Goal: Task Accomplishment & Management: Manage account settings

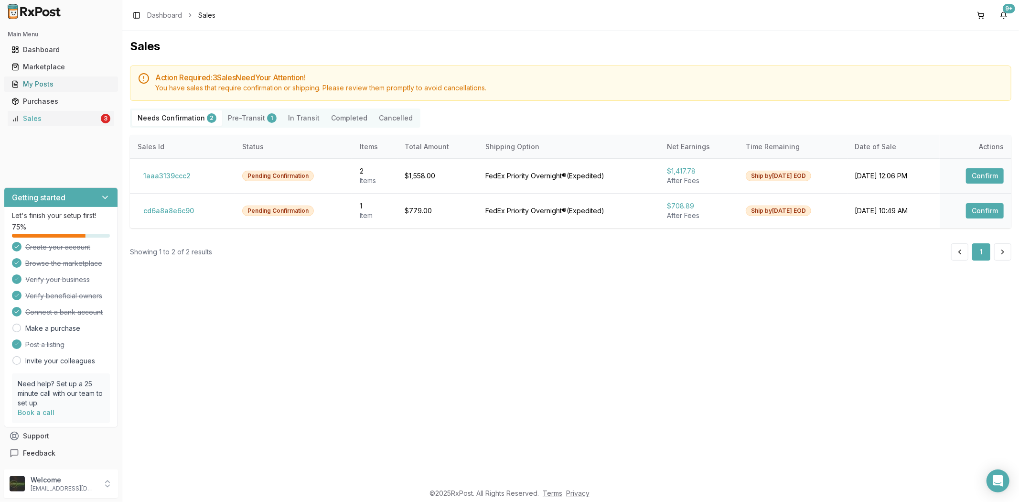
drag, startPoint x: 0, startPoint y: 0, endPoint x: 82, endPoint y: 91, distance: 122.8
click at [82, 91] on ul "Dashboard Marketplace My Posts Purchases Sales 3" at bounding box center [61, 84] width 114 height 84
click at [79, 89] on link "My Posts" at bounding box center [61, 83] width 107 height 17
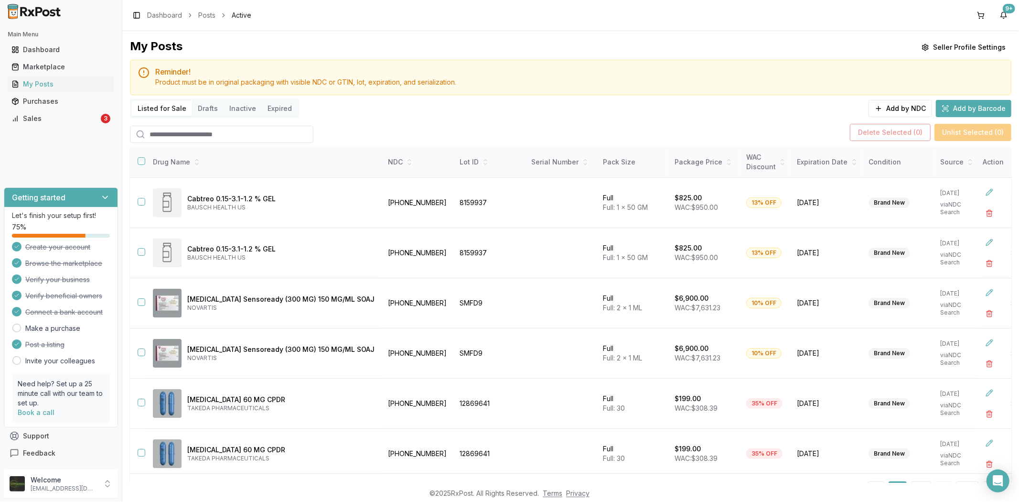
click at [205, 135] on input "search" at bounding box center [221, 134] width 183 height 17
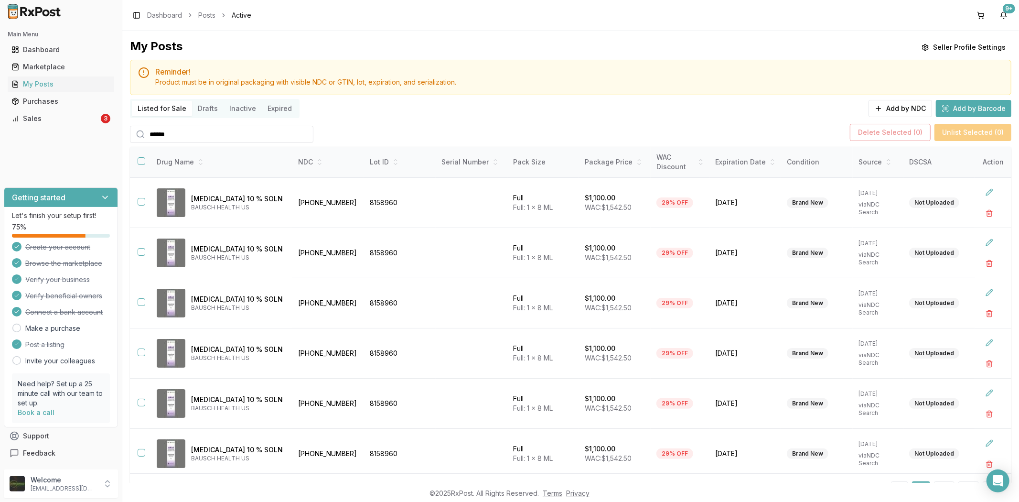
type input "******"
click at [42, 117] on div "Sales" at bounding box center [54, 119] width 87 height 10
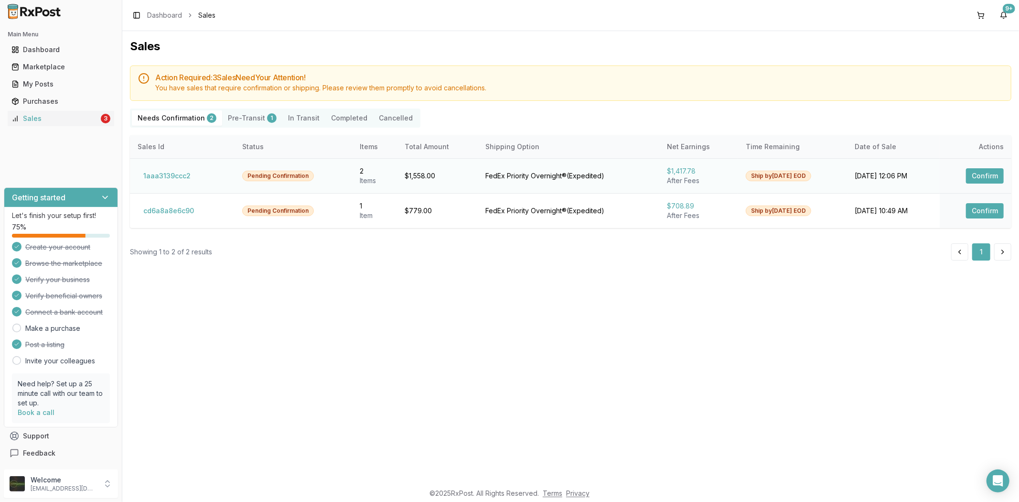
click at [986, 179] on button "Confirm" at bounding box center [985, 175] width 38 height 15
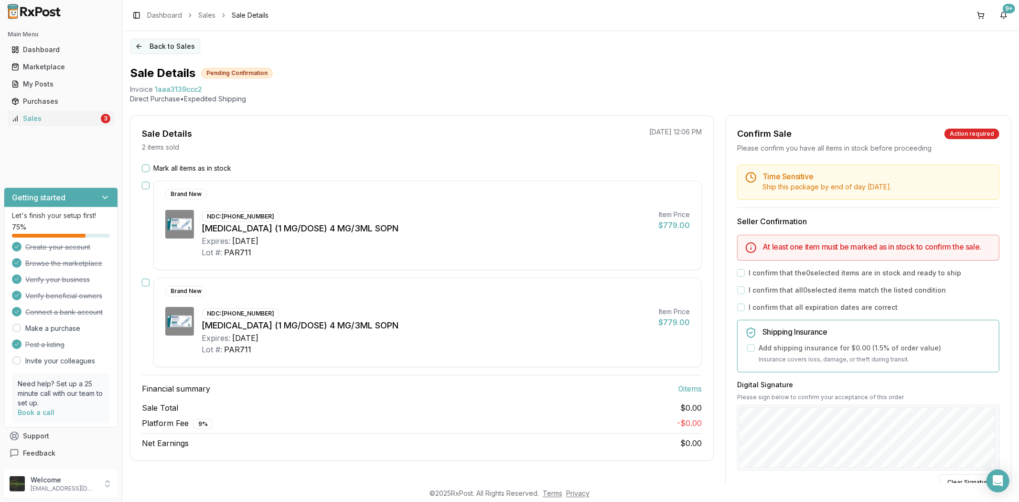
click at [137, 43] on button "Back to Sales" at bounding box center [165, 46] width 70 height 15
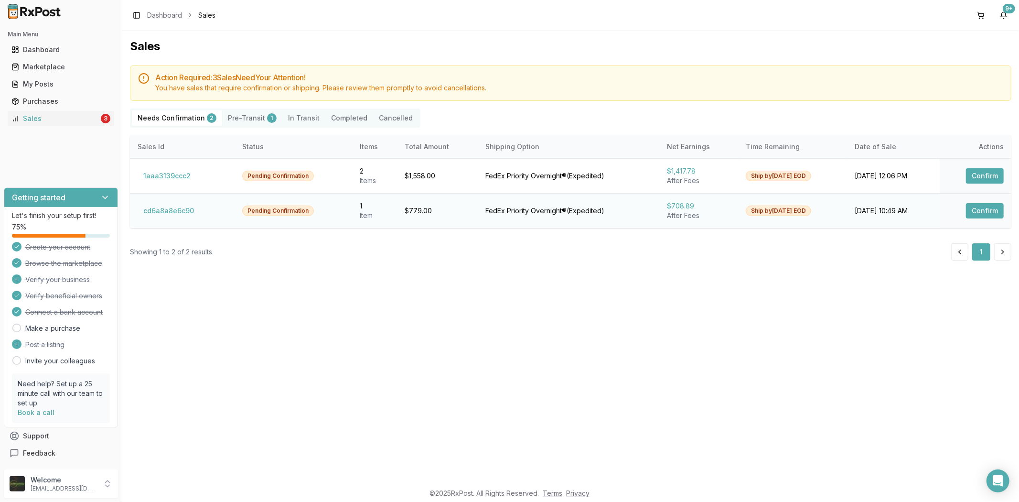
click at [983, 207] on button "Confirm" at bounding box center [985, 210] width 38 height 15
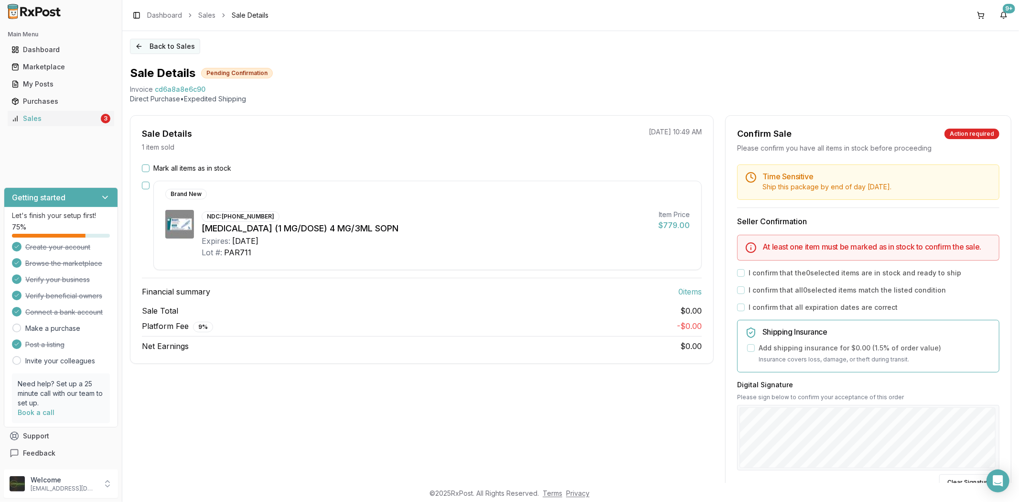
click at [140, 42] on button "Back to Sales" at bounding box center [165, 46] width 70 height 15
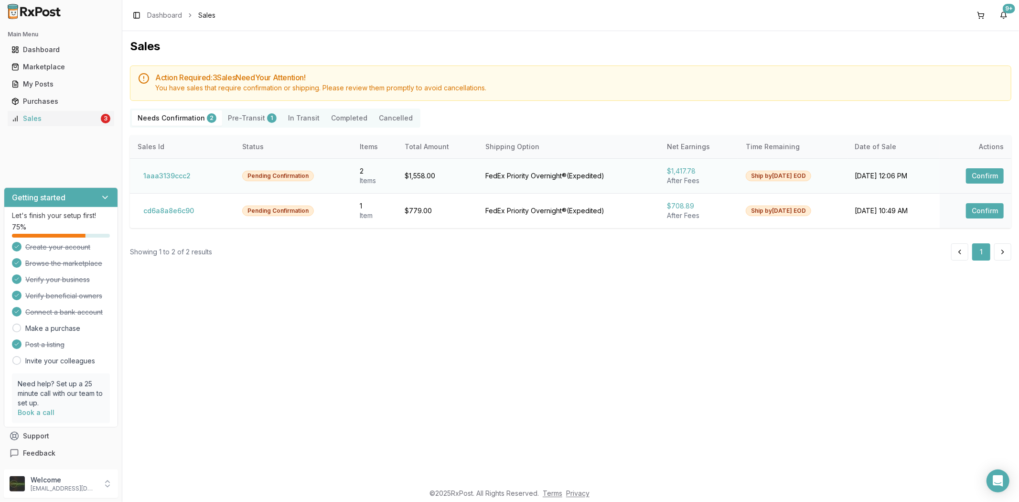
click at [985, 177] on button "Confirm" at bounding box center [985, 175] width 38 height 15
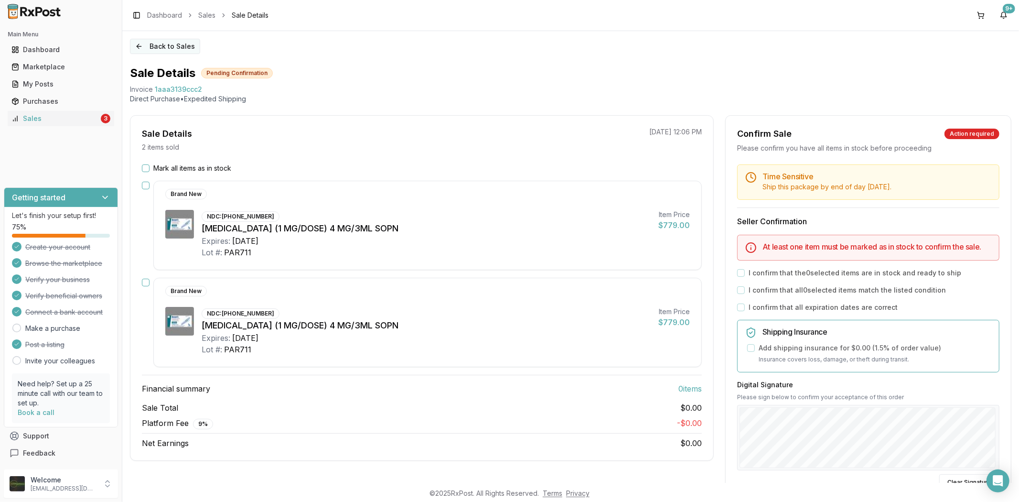
click at [139, 48] on button "Back to Sales" at bounding box center [165, 46] width 70 height 15
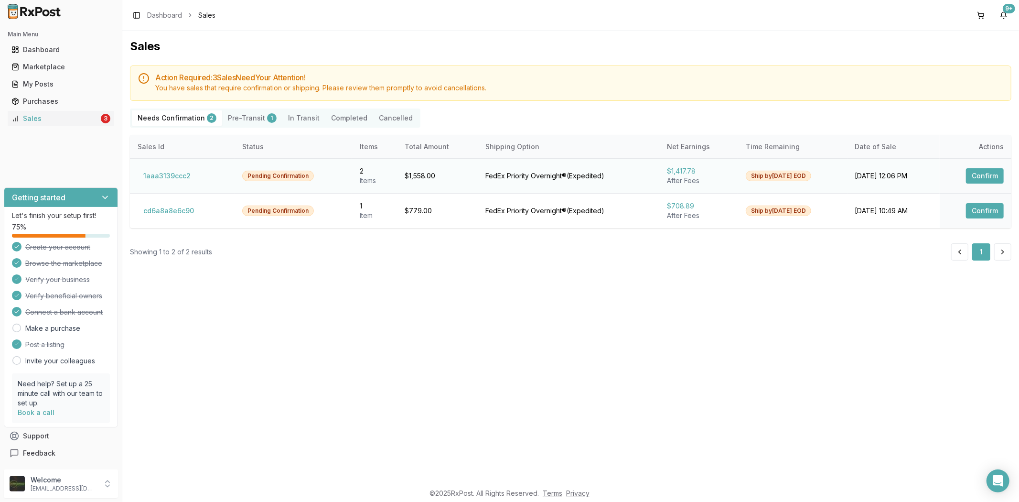
click at [992, 174] on button "Confirm" at bounding box center [985, 175] width 38 height 15
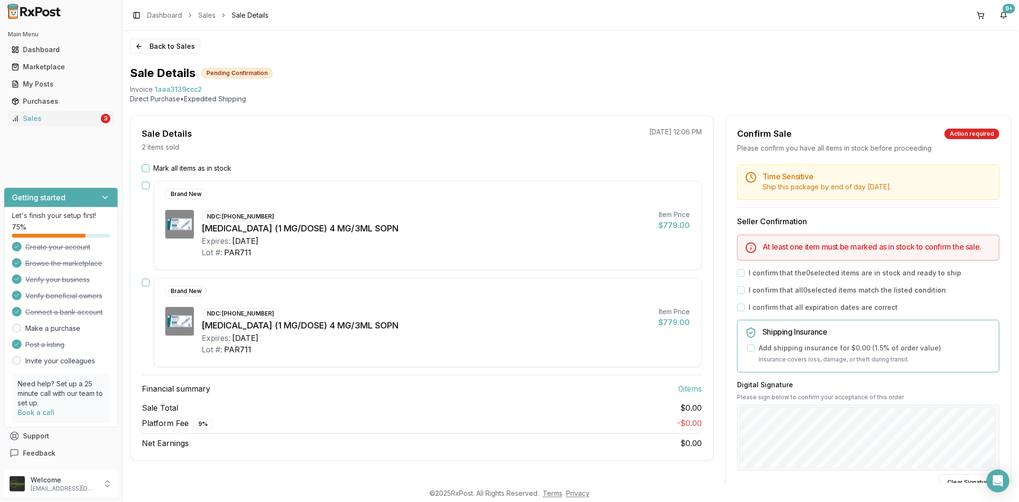
click at [147, 165] on button "Mark all items as in stock" at bounding box center [146, 168] width 8 height 8
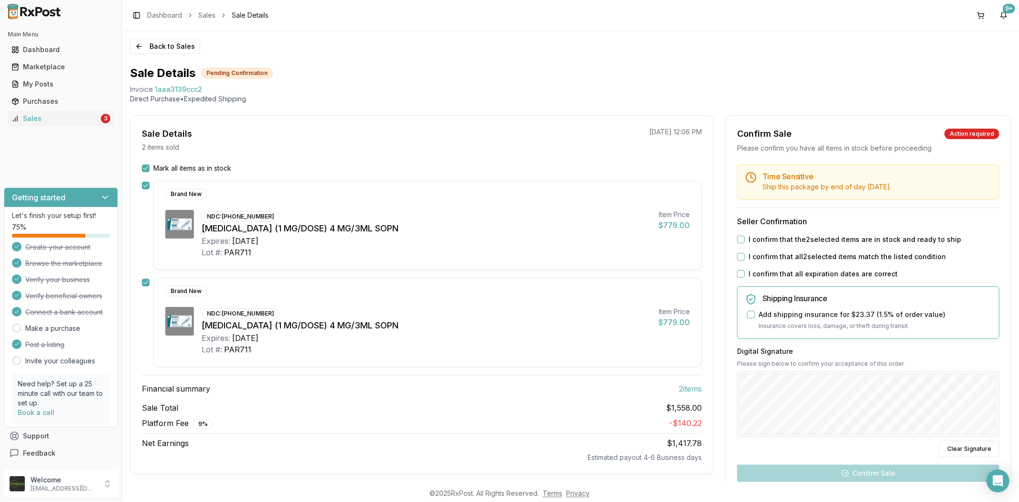
click at [741, 274] on button "I confirm that all expiration dates are correct" at bounding box center [741, 274] width 8 height 8
click at [740, 256] on button "I confirm that all 2 selected items match the listed condition" at bounding box center [741, 257] width 8 height 8
click at [740, 237] on button "I confirm that the 2 selected items are in stock and ready to ship" at bounding box center [741, 240] width 8 height 8
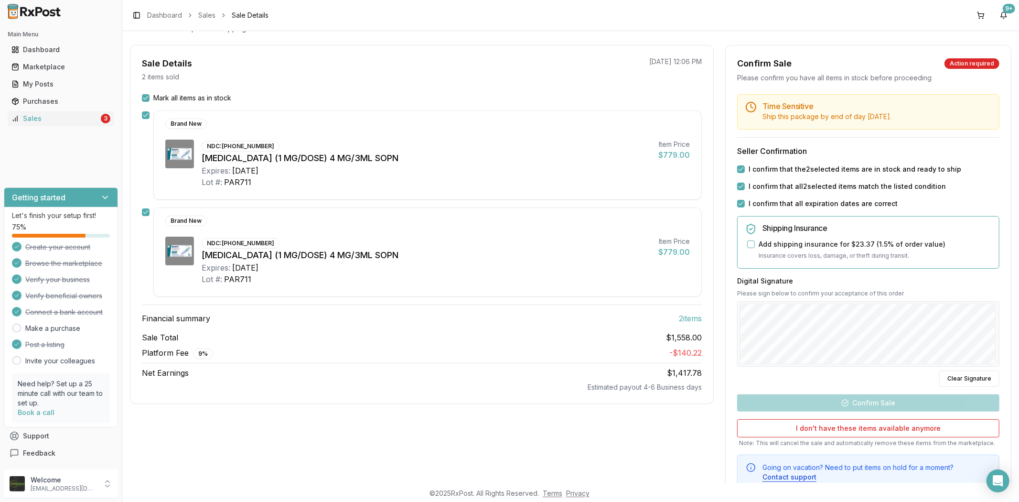
scroll to position [106, 0]
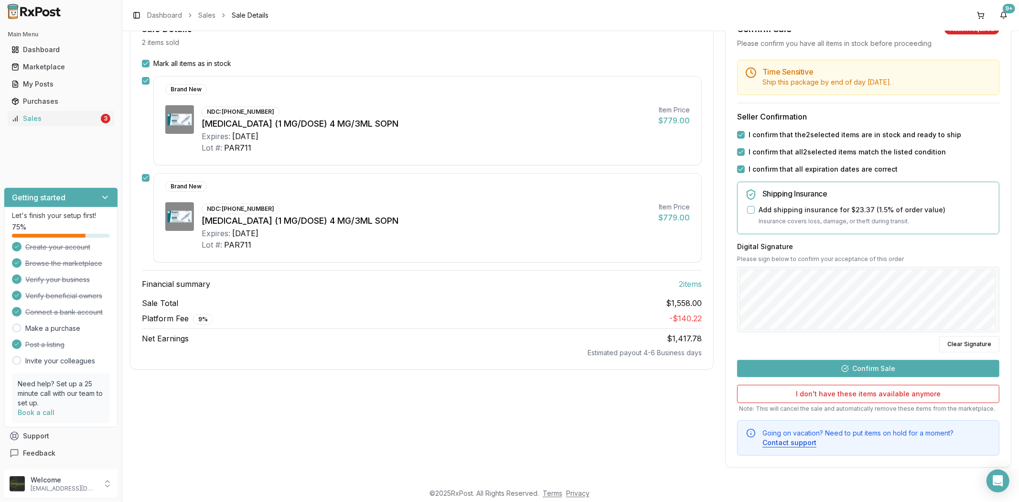
drag, startPoint x: 881, startPoint y: 366, endPoint x: 866, endPoint y: 352, distance: 21.0
click at [870, 360] on button "Confirm Sale" at bounding box center [868, 368] width 262 height 17
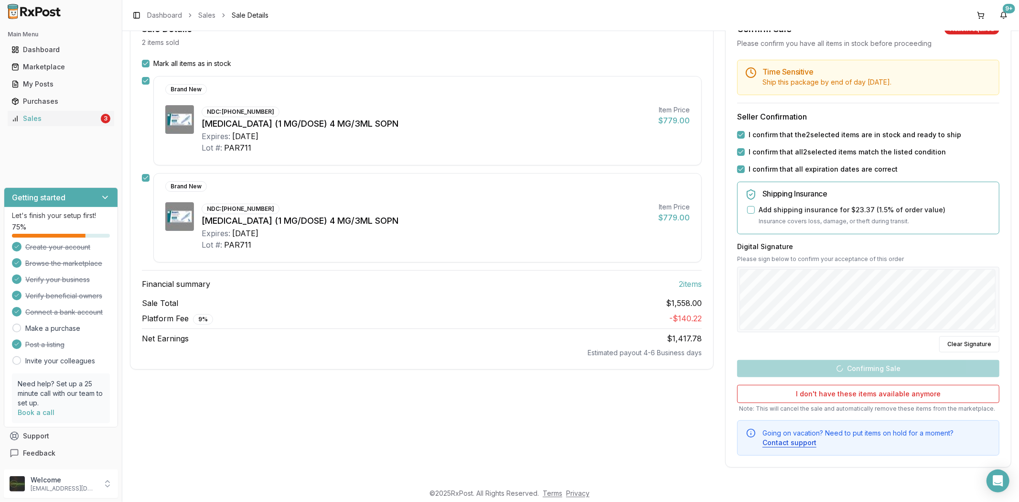
scroll to position [0, 0]
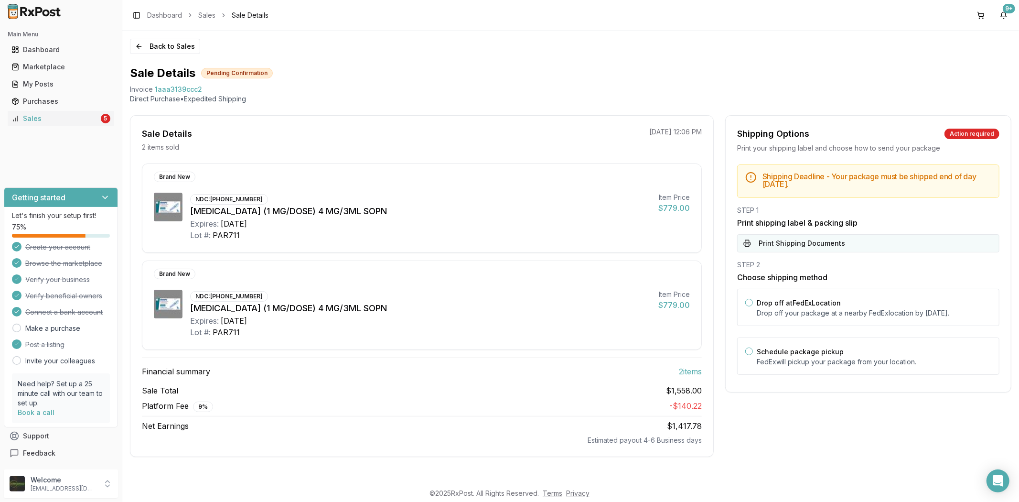
click at [843, 248] on button "Print Shipping Documents" at bounding box center [868, 243] width 262 height 18
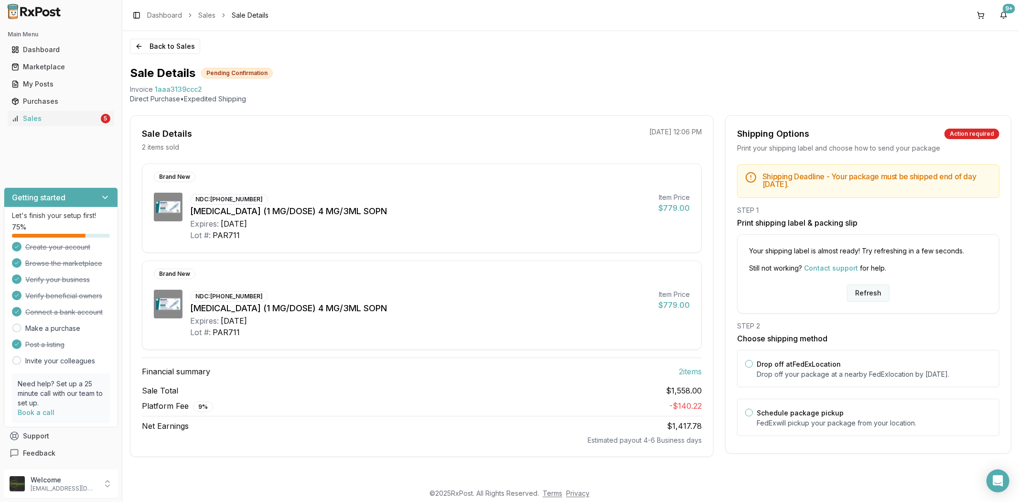
click at [862, 294] on button "Refresh" at bounding box center [868, 292] width 43 height 17
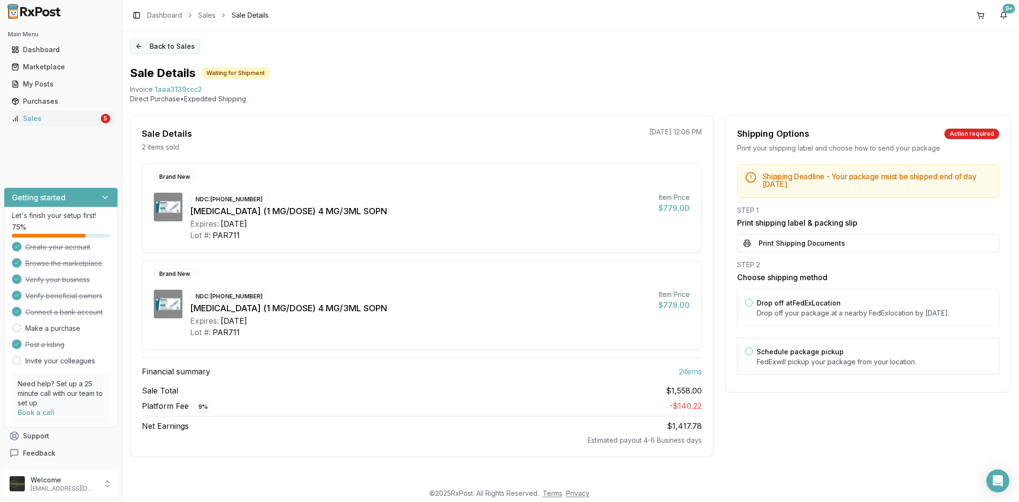
click at [137, 53] on button "Back to Sales" at bounding box center [165, 46] width 70 height 15
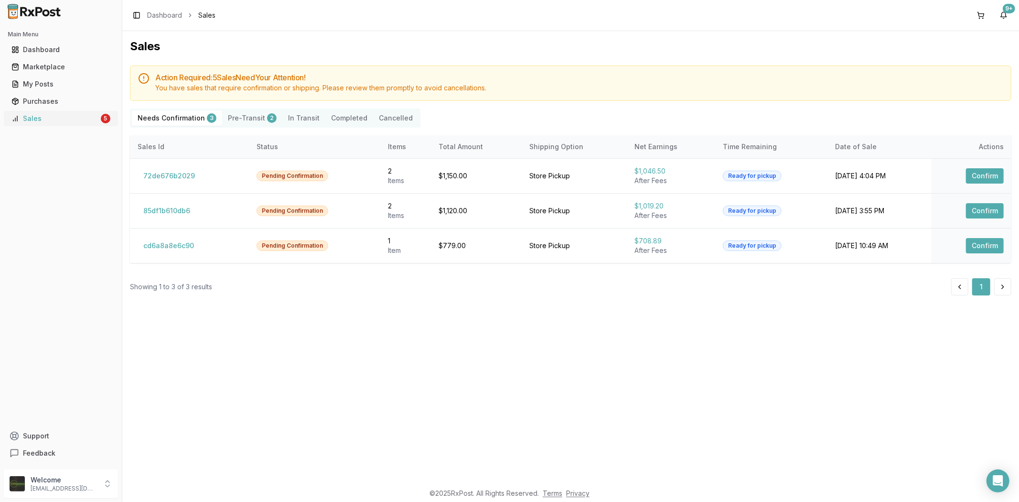
click at [72, 120] on div "Sales" at bounding box center [54, 119] width 87 height 10
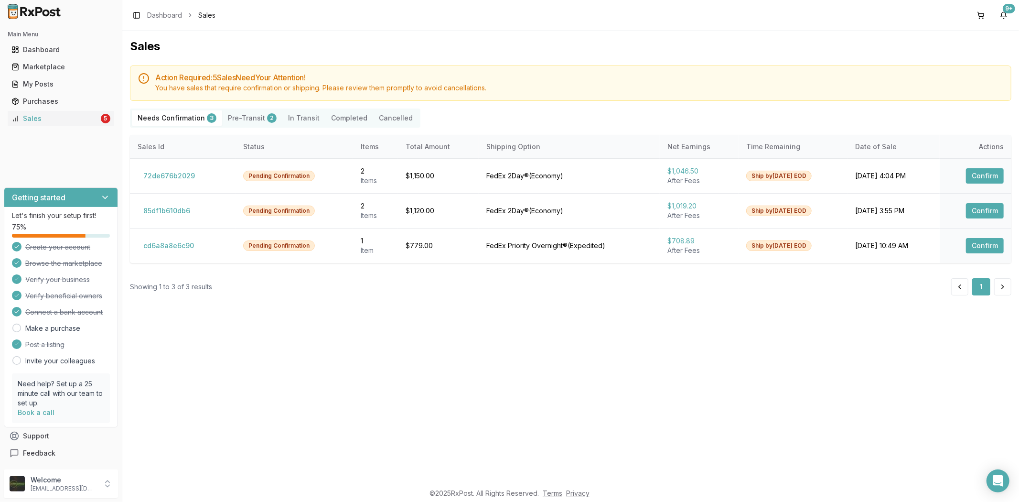
click at [207, 114] on div "3" at bounding box center [212, 118] width 10 height 10
click at [207, 117] on div "3" at bounding box center [212, 118] width 10 height 10
click at [987, 180] on button "Confirm" at bounding box center [985, 175] width 38 height 15
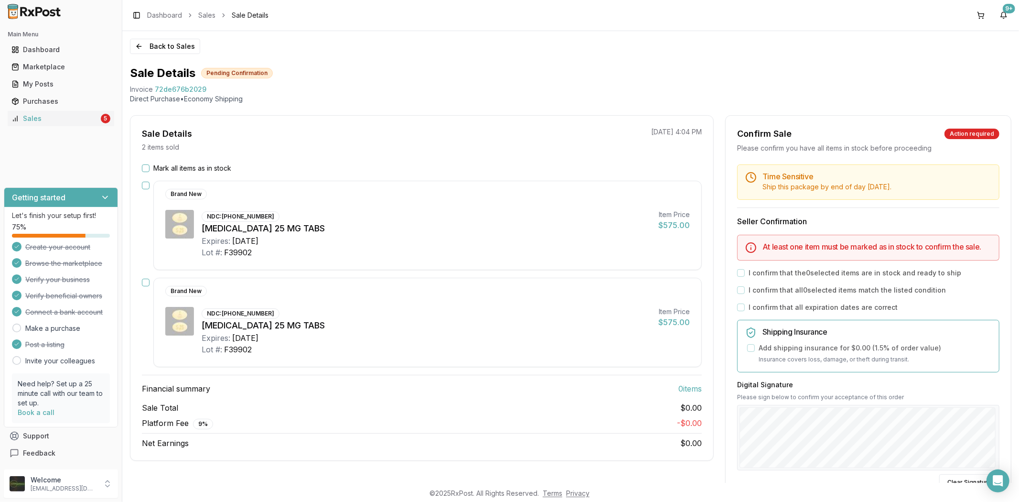
click at [149, 168] on button "Mark all items as in stock" at bounding box center [146, 168] width 8 height 8
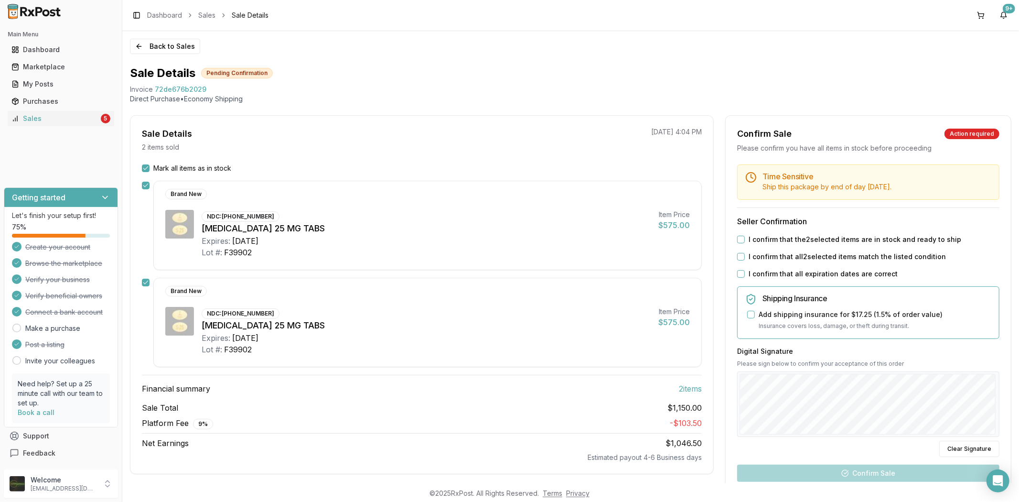
click at [739, 274] on button "I confirm that all expiration dates are correct" at bounding box center [741, 274] width 8 height 8
click at [737, 257] on button "I confirm that all 2 selected items match the listed condition" at bounding box center [741, 257] width 8 height 8
click at [738, 237] on button "I confirm that the 2 selected items are in stock and ready to ship" at bounding box center [741, 240] width 8 height 8
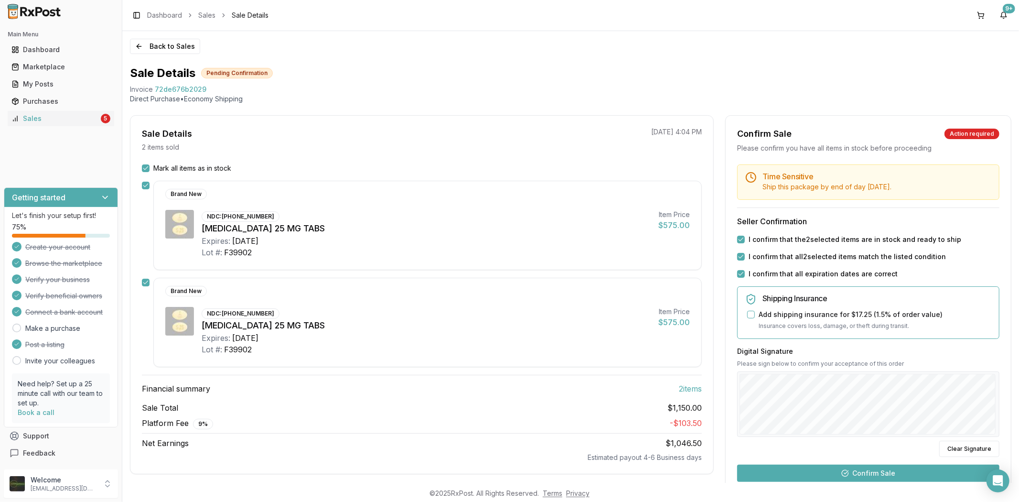
click at [864, 470] on button "Confirm Sale" at bounding box center [868, 472] width 262 height 17
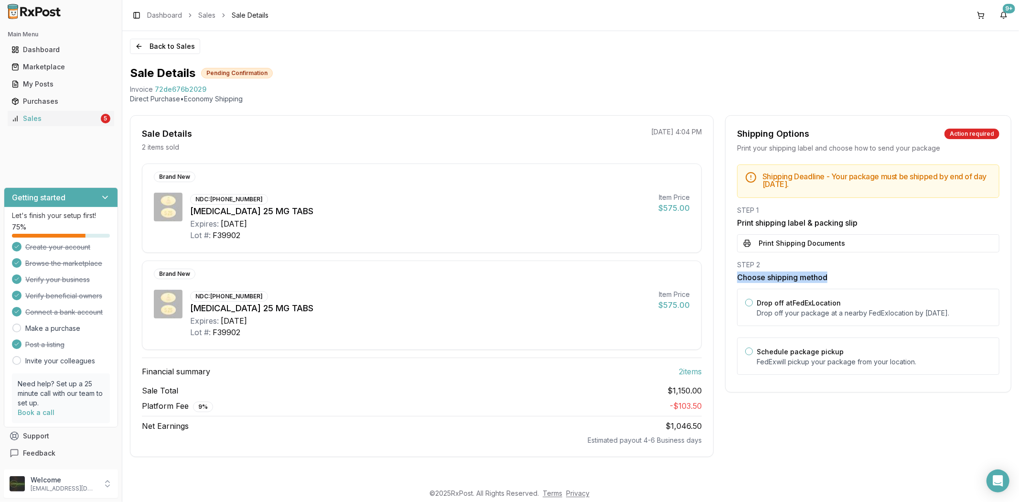
click at [871, 275] on div "STEP 2 Choose shipping method Drop off at FedEx Location Drop off your package …" at bounding box center [868, 320] width 262 height 120
click at [878, 244] on button "Print Shipping Documents" at bounding box center [868, 243] width 262 height 18
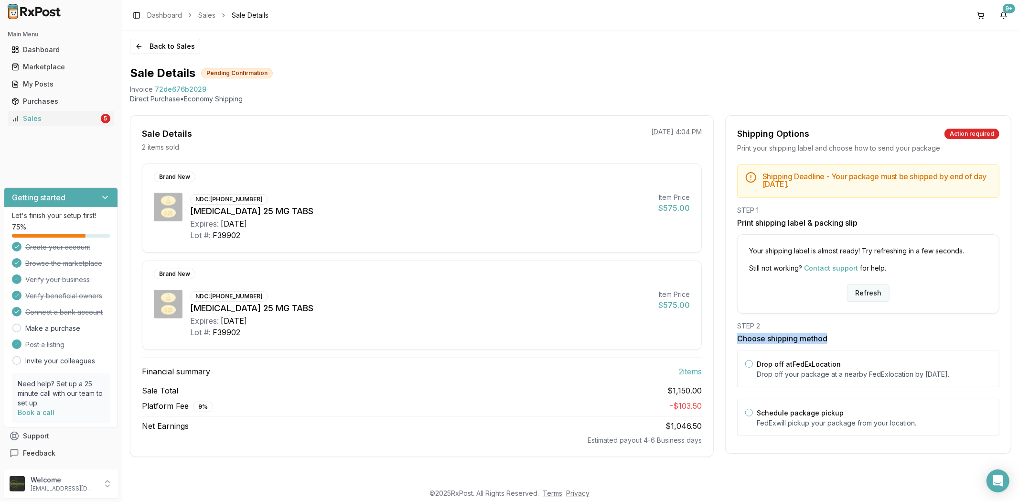
click at [863, 294] on button "Refresh" at bounding box center [868, 292] width 43 height 17
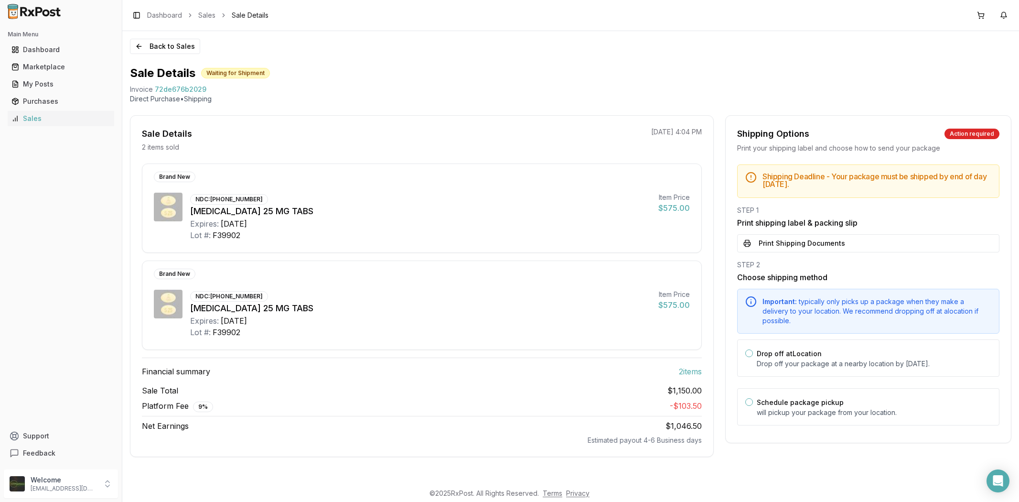
click at [756, 236] on button "Print Shipping Documents" at bounding box center [868, 243] width 262 height 18
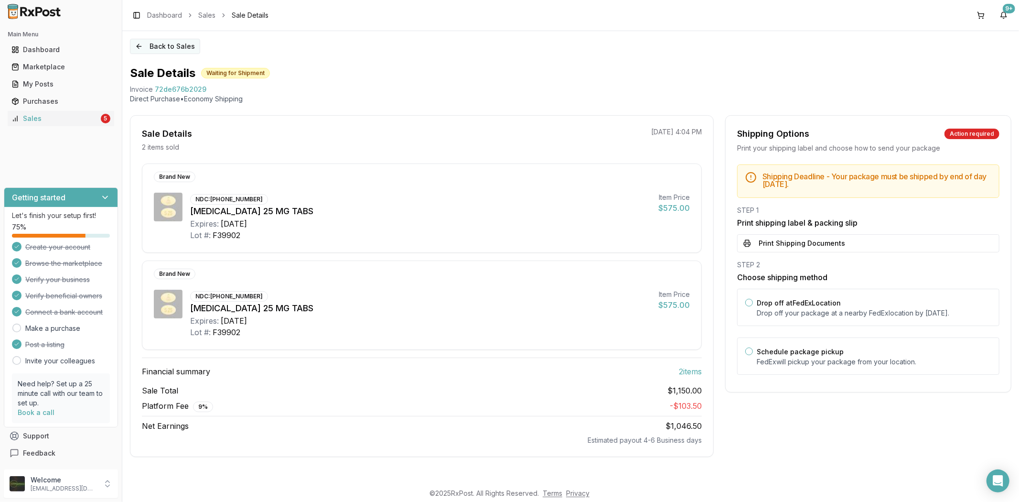
click at [135, 43] on button "Back to Sales" at bounding box center [165, 46] width 70 height 15
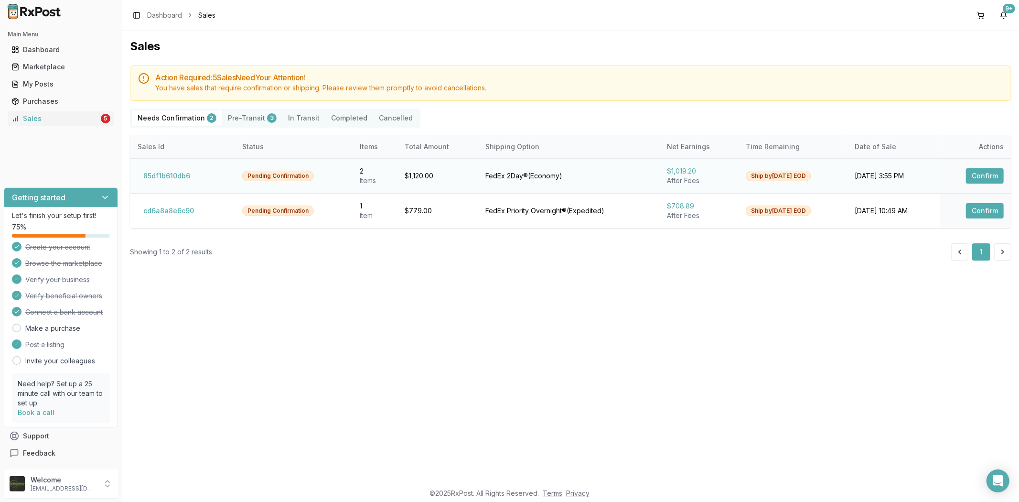
click at [981, 175] on button "Confirm" at bounding box center [985, 175] width 38 height 15
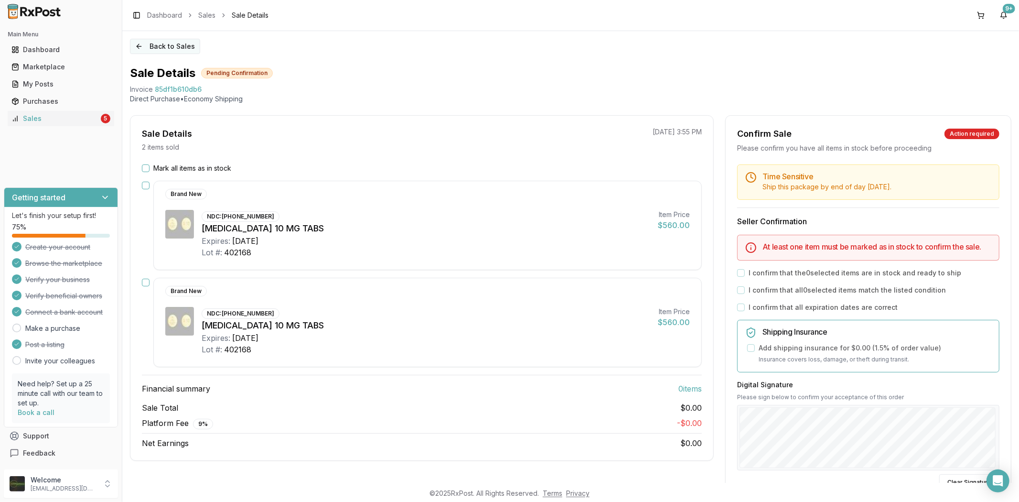
click at [139, 50] on button "Back to Sales" at bounding box center [165, 46] width 70 height 15
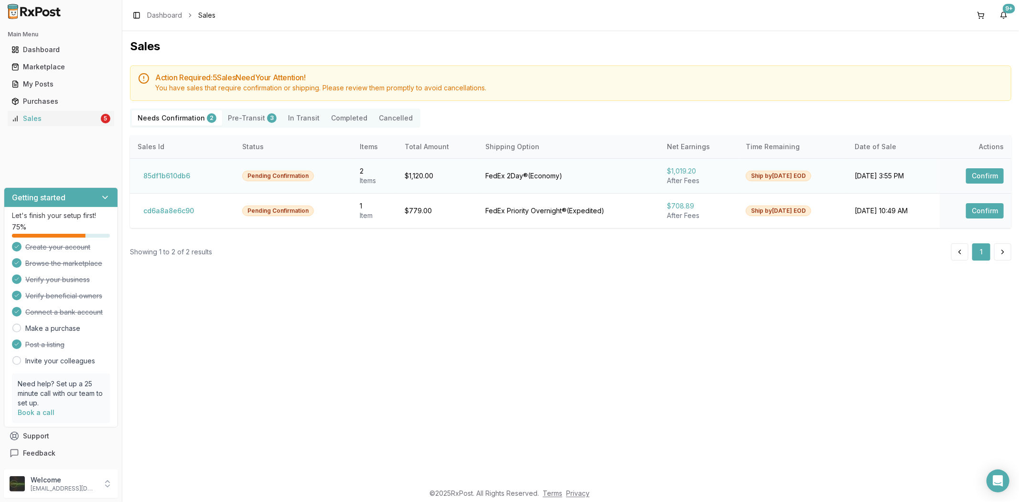
click at [975, 175] on button "Confirm" at bounding box center [985, 175] width 38 height 15
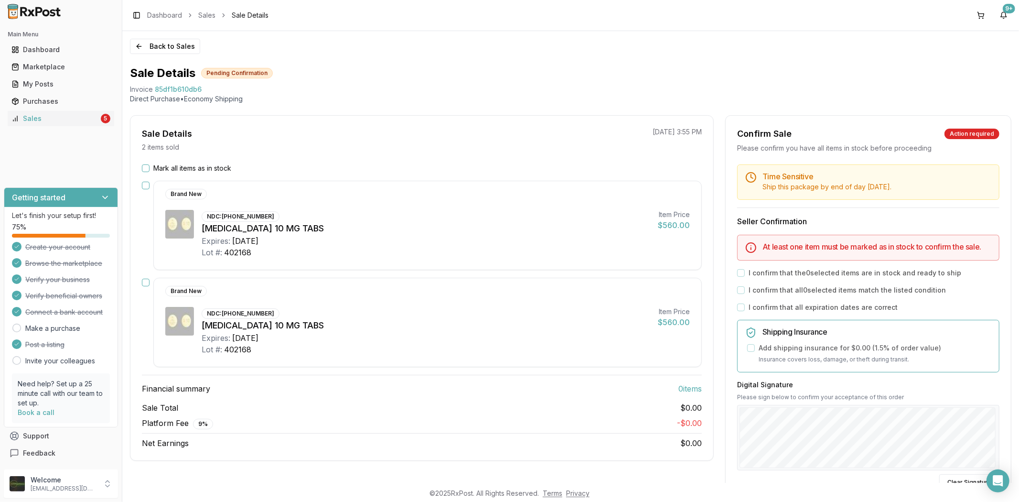
click at [144, 168] on button "Mark all items as in stock" at bounding box center [146, 168] width 8 height 8
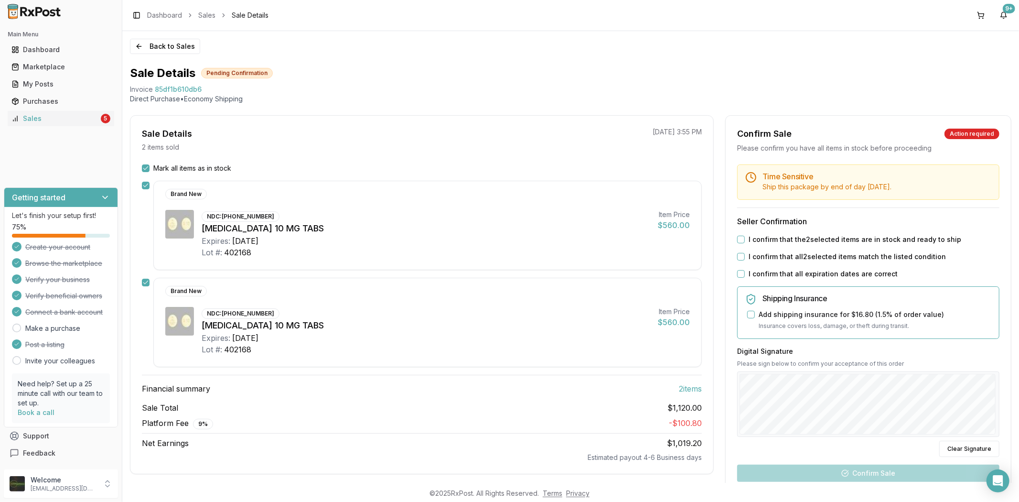
click at [739, 274] on button "I confirm that all expiration dates are correct" at bounding box center [741, 274] width 8 height 8
click at [739, 258] on button "I confirm that all 2 selected items match the listed condition" at bounding box center [741, 257] width 8 height 8
click at [738, 240] on button "I confirm that the 2 selected items are in stock and ready to ship" at bounding box center [741, 240] width 8 height 8
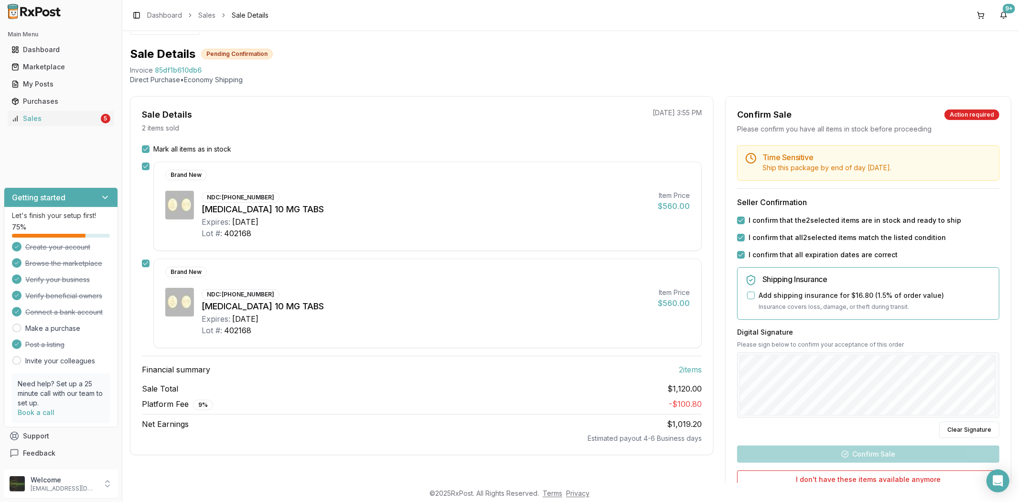
scroll to position [53, 0]
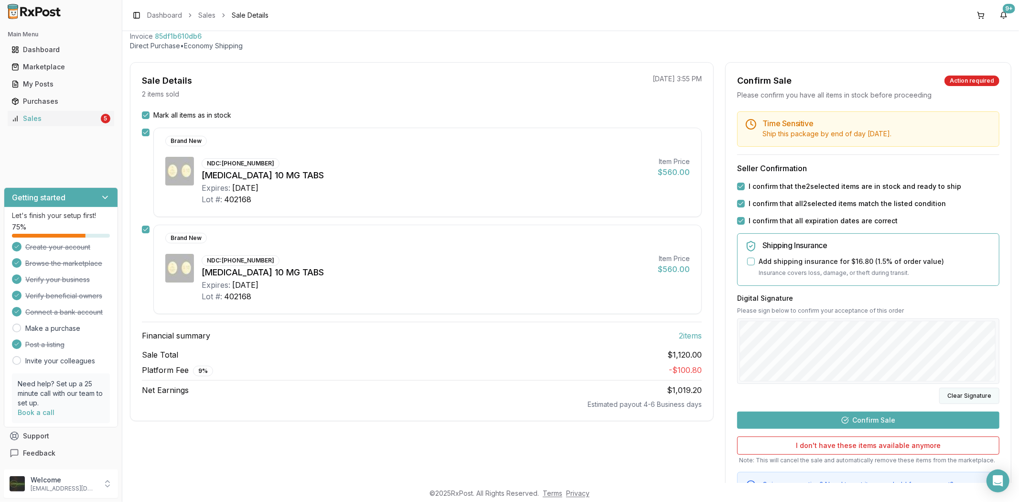
click at [959, 394] on button "Clear Signature" at bounding box center [969, 395] width 60 height 16
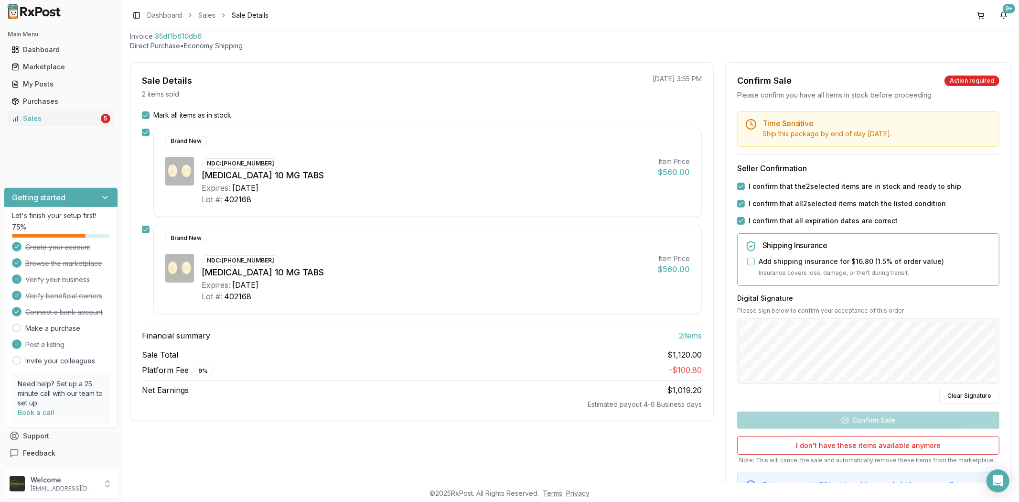
click at [1013, 322] on div "Back to Sales Sale Details Pending Confirmation Invoice 85df1b610db6 Direct Pur…" at bounding box center [570, 256] width 897 height 451
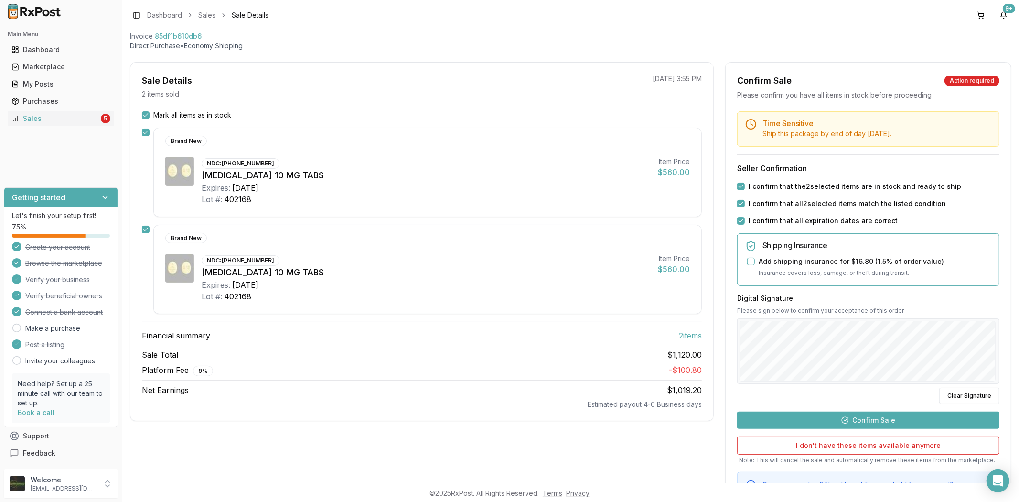
click at [895, 430] on div "Time Sensitive Ship this package by end of day Wednesday, October 22nd . Seller…" at bounding box center [868, 309] width 285 height 396
click at [897, 422] on button "Confirm Sale" at bounding box center [868, 419] width 262 height 17
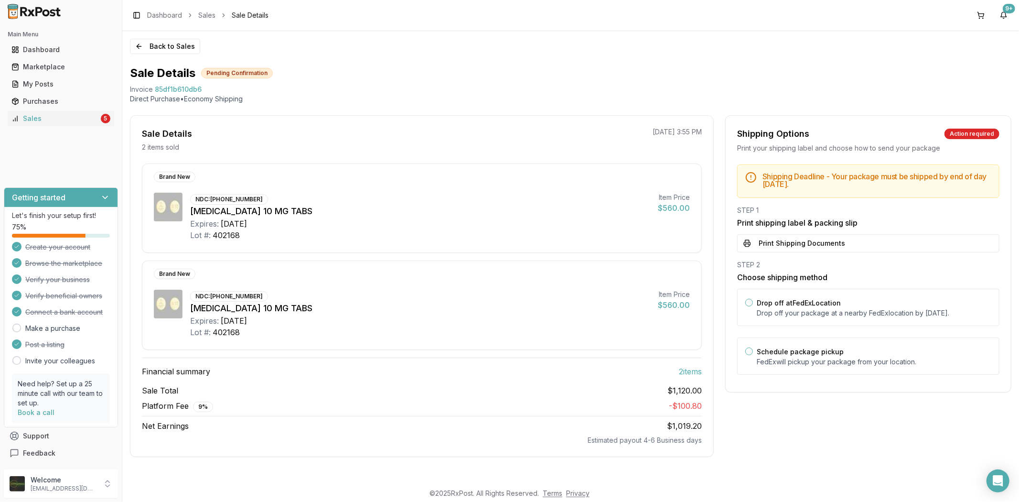
scroll to position [0, 0]
drag, startPoint x: 860, startPoint y: 239, endPoint x: 858, endPoint y: 233, distance: 6.5
click at [859, 239] on button "Print Shipping Documents" at bounding box center [868, 243] width 262 height 18
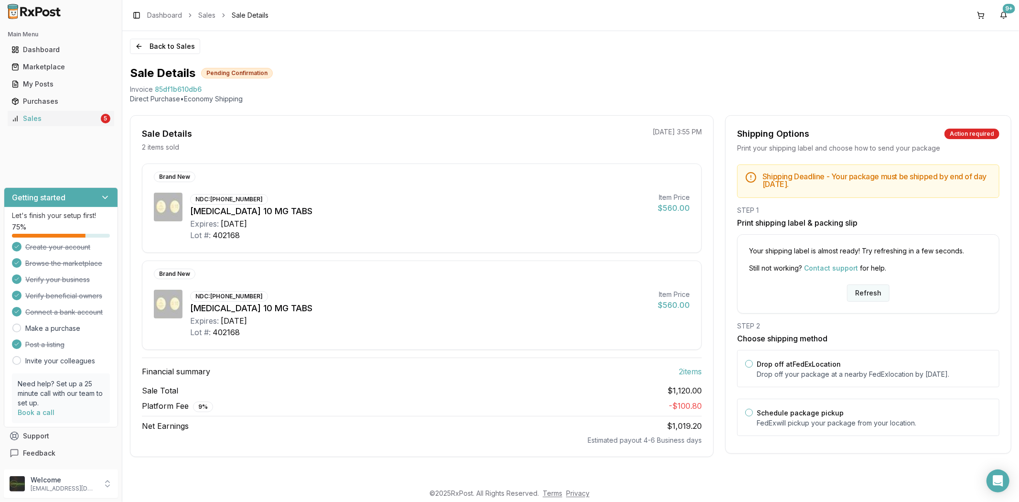
click at [876, 295] on button "Refresh" at bounding box center [868, 292] width 43 height 17
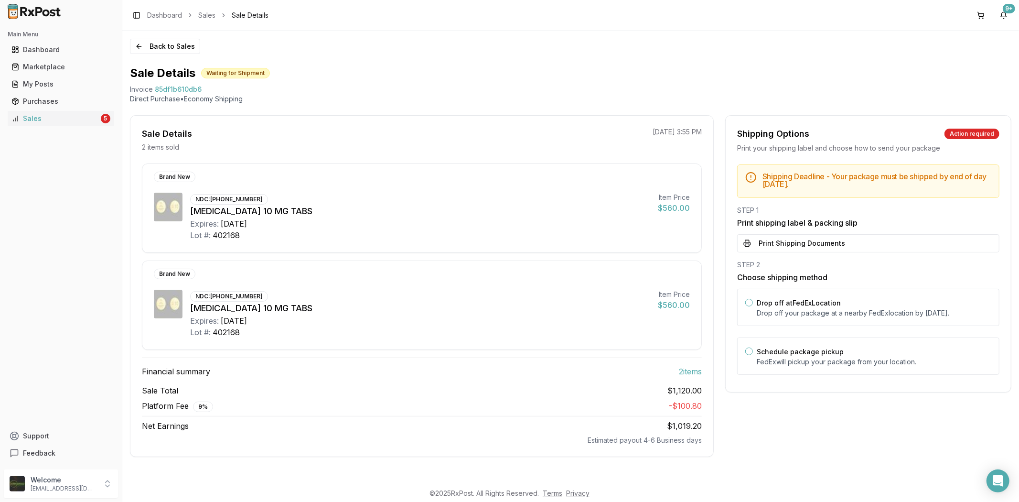
click at [856, 244] on button "Print Shipping Documents" at bounding box center [868, 243] width 262 height 18
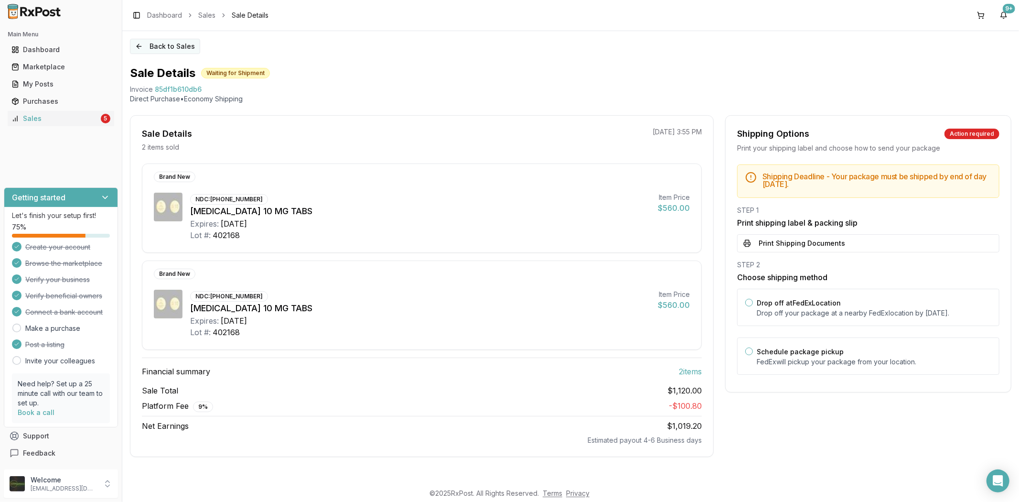
click at [136, 44] on button "Back to Sales" at bounding box center [165, 46] width 70 height 15
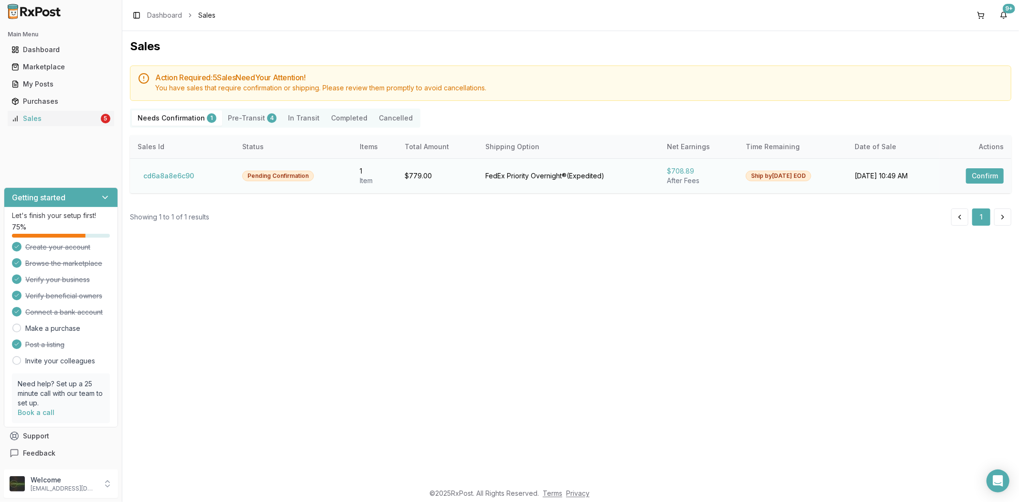
click at [997, 177] on button "Confirm" at bounding box center [985, 175] width 38 height 15
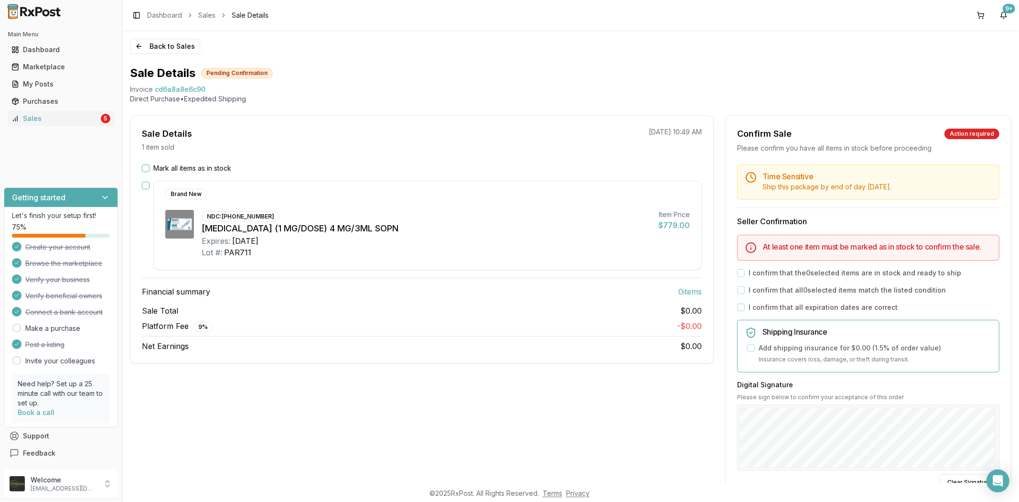
click at [147, 165] on button "Mark all items as in stock" at bounding box center [146, 168] width 8 height 8
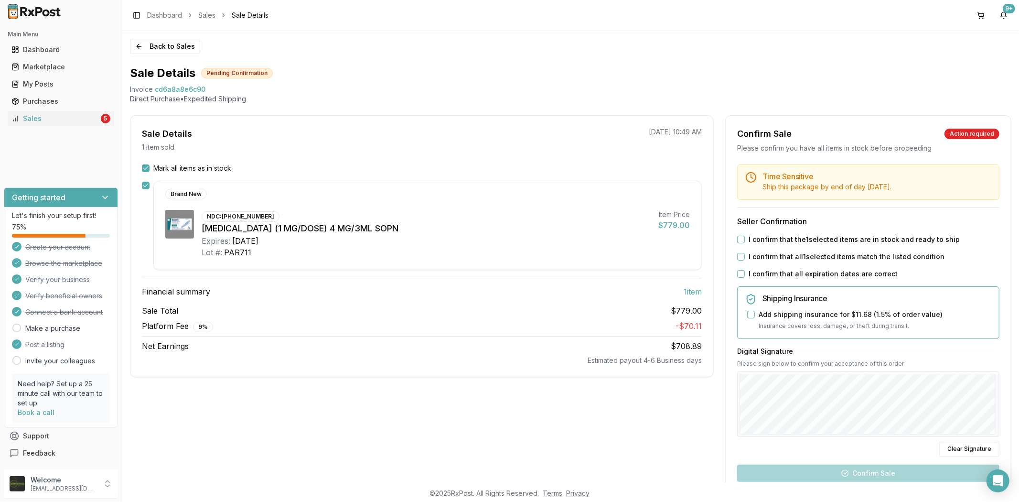
click at [737, 271] on button "I confirm that all expiration dates are correct" at bounding box center [741, 274] width 8 height 8
click at [737, 256] on button "I confirm that all 1 selected items match the listed condition" at bounding box center [741, 257] width 8 height 8
click at [738, 238] on button "I confirm that the 1 selected items are in stock and ready to ship" at bounding box center [741, 240] width 8 height 8
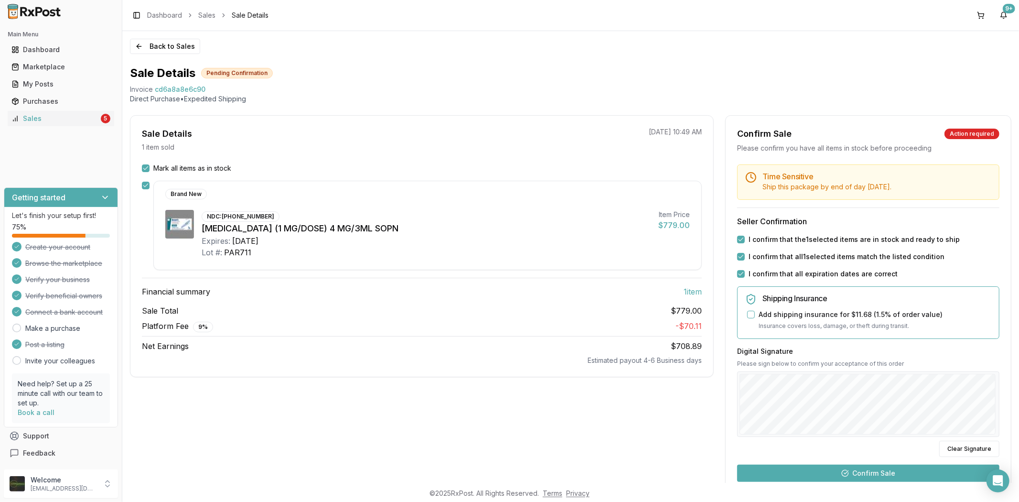
drag, startPoint x: 947, startPoint y: 451, endPoint x: 908, endPoint y: 436, distance: 42.0
click at [947, 451] on button "Clear Signature" at bounding box center [969, 448] width 60 height 16
click at [928, 474] on button "Confirm Sale" at bounding box center [868, 472] width 262 height 17
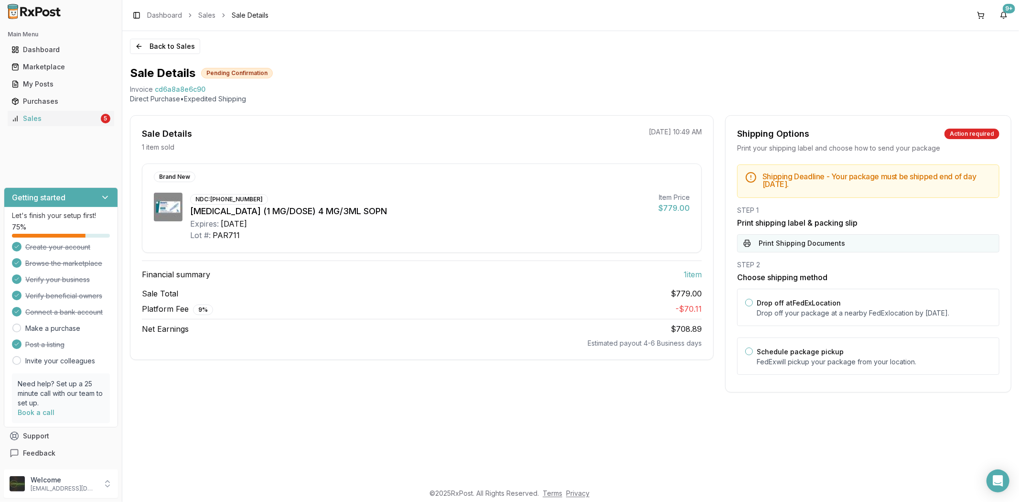
click at [854, 248] on button "Print Shipping Documents" at bounding box center [868, 243] width 262 height 18
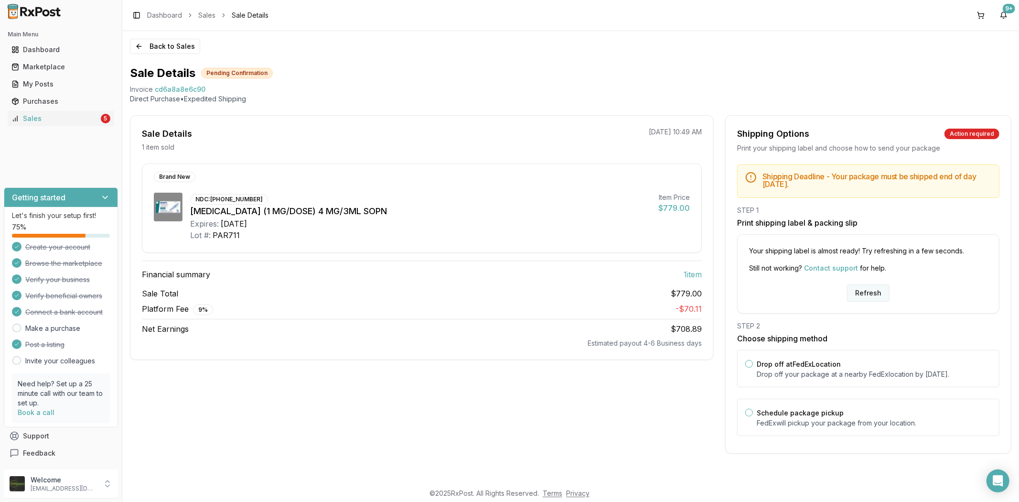
click at [875, 295] on button "Refresh" at bounding box center [868, 292] width 43 height 17
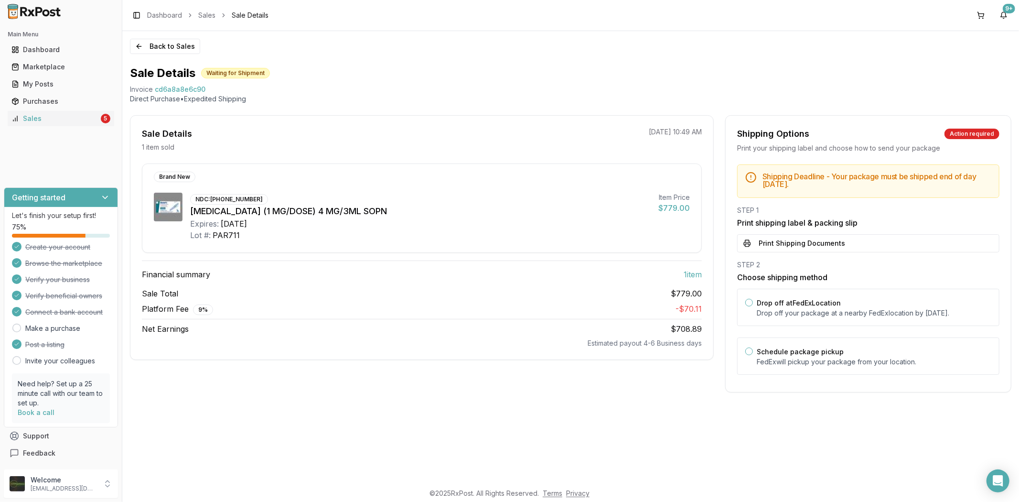
click at [860, 241] on button "Print Shipping Documents" at bounding box center [868, 243] width 262 height 18
drag, startPoint x: 141, startPoint y: 43, endPoint x: 145, endPoint y: 48, distance: 5.8
click at [142, 44] on button "Back to Sales" at bounding box center [165, 46] width 70 height 15
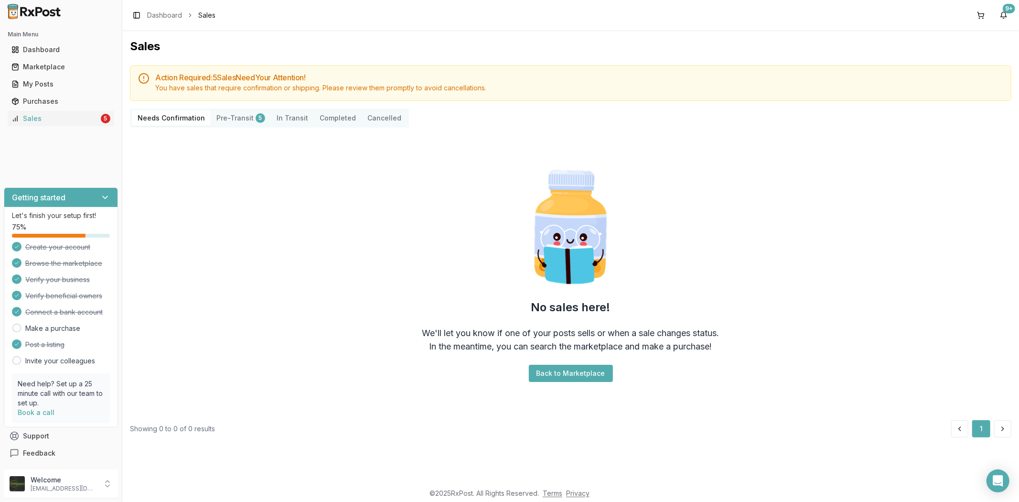
click at [57, 127] on div "Main Menu Dashboard Marketplace My Posts Purchases Sales 5" at bounding box center [61, 76] width 122 height 107
click at [42, 118] on div "Sales" at bounding box center [54, 119] width 87 height 10
click at [32, 82] on div "My Posts" at bounding box center [60, 84] width 99 height 10
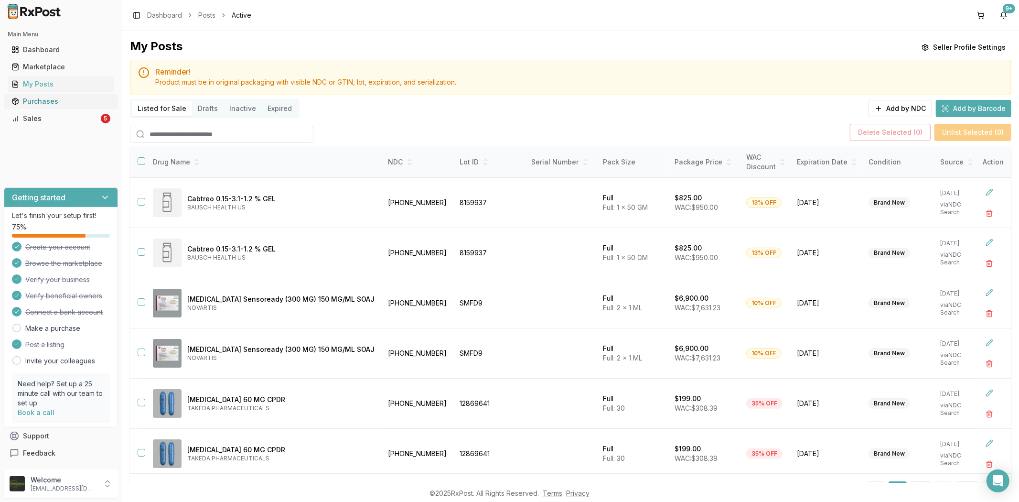
click at [20, 104] on div "Purchases" at bounding box center [60, 101] width 99 height 10
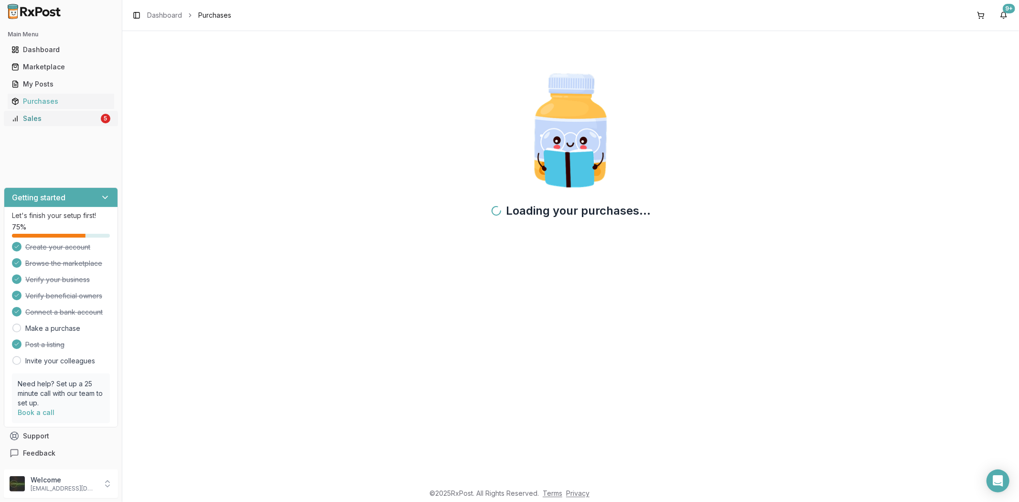
click at [23, 119] on div "Sales" at bounding box center [54, 119] width 87 height 10
